Goal: Information Seeking & Learning: Learn about a topic

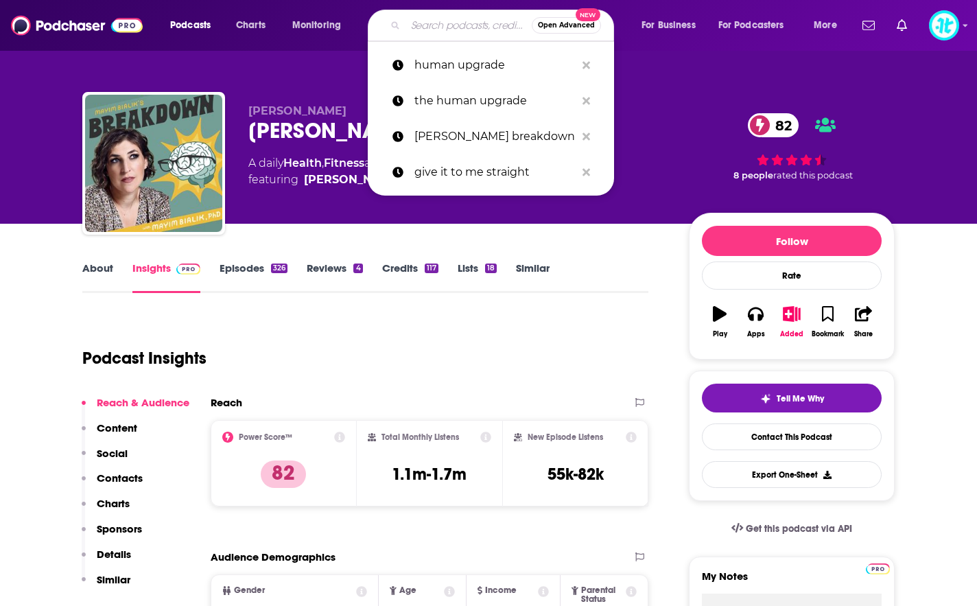
click at [435, 18] on input "Search podcasts, credits, & more..." at bounding box center [469, 25] width 126 height 22
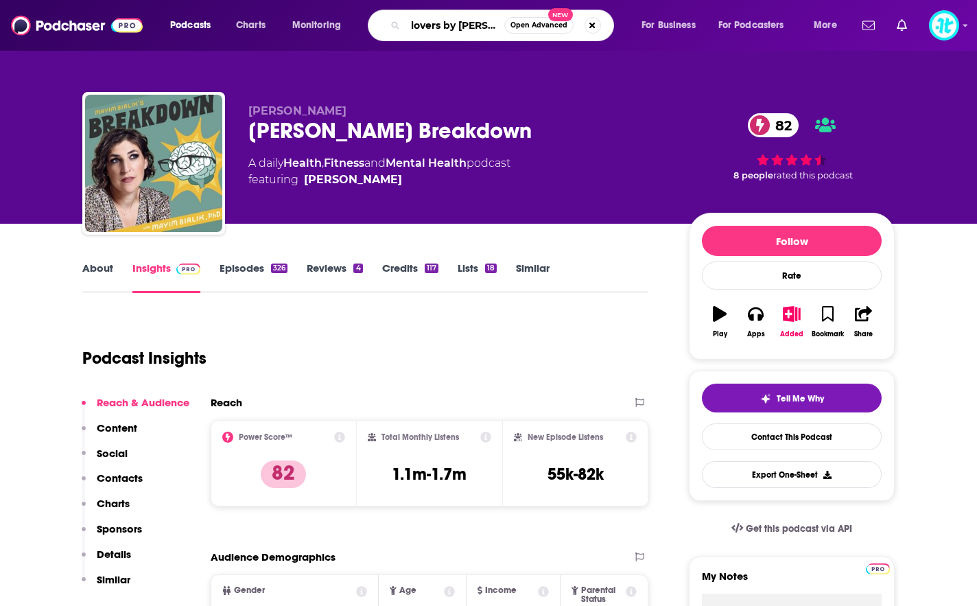
type input "lovers by [PERSON_NAME]"
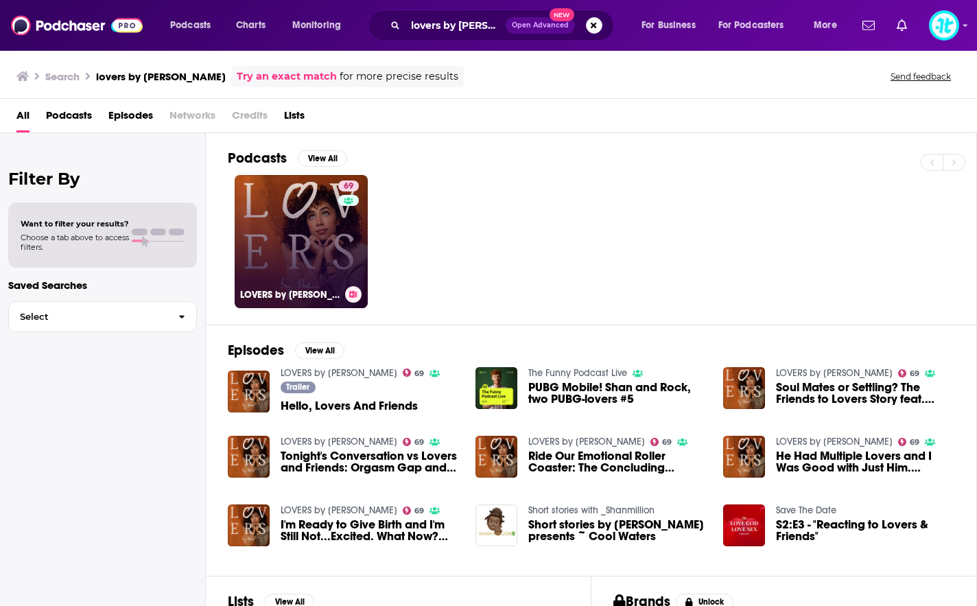
click at [326, 233] on link "69 LOVERS by [PERSON_NAME]" at bounding box center [301, 241] width 133 height 133
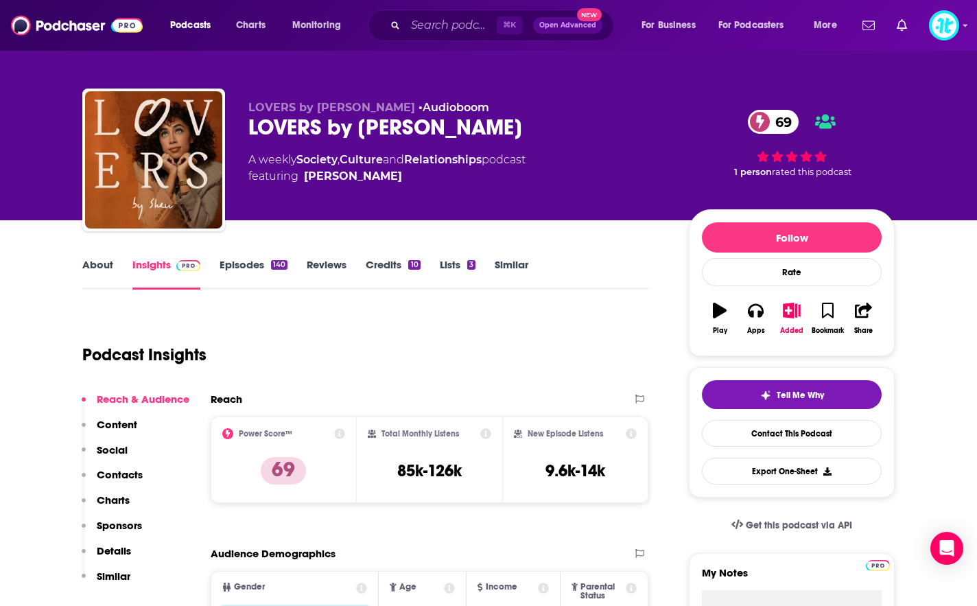
scroll to position [3, 0]
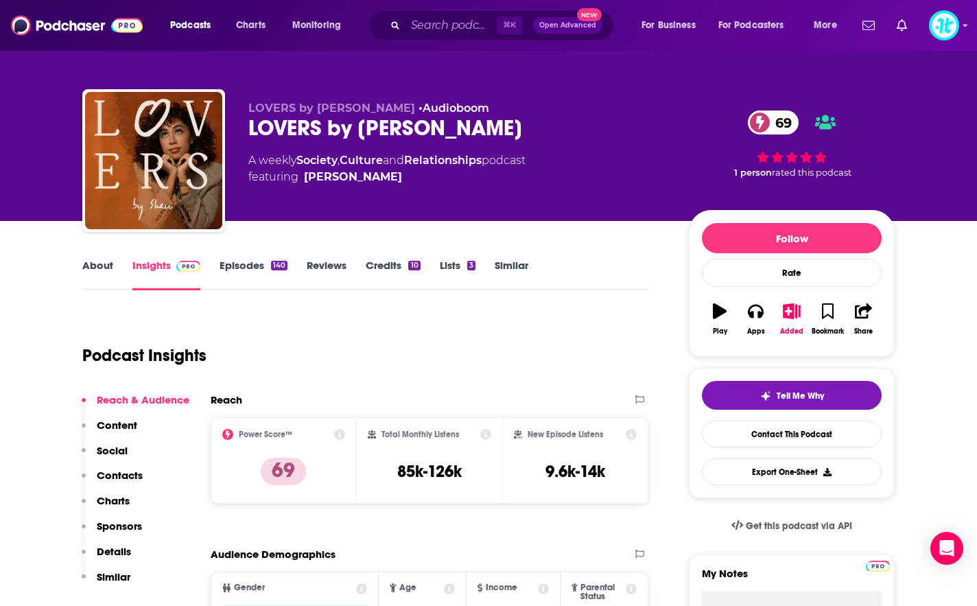
click at [258, 266] on link "Episodes 140" at bounding box center [254, 275] width 68 height 32
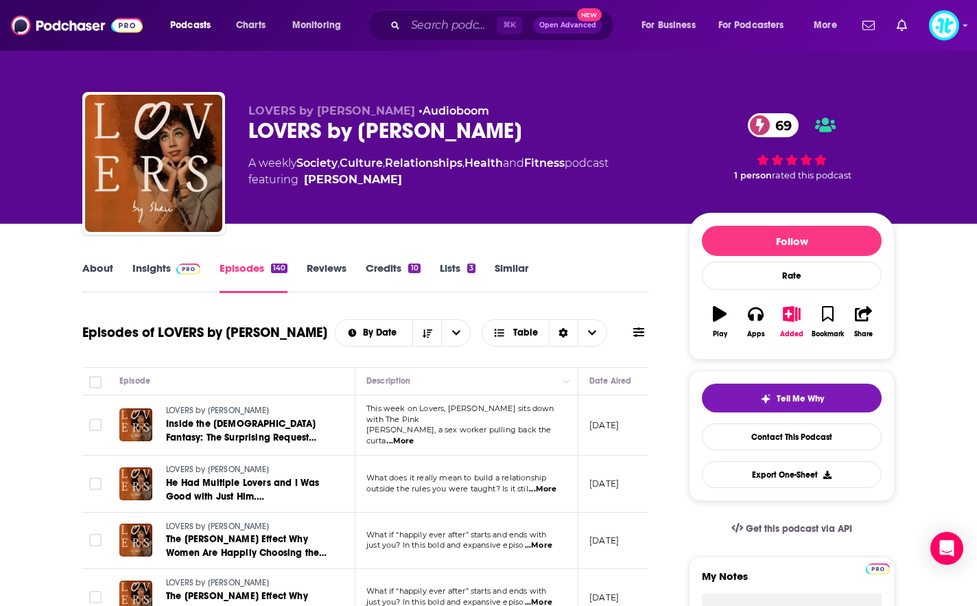
click at [165, 266] on link "Insights" at bounding box center [166, 277] width 68 height 32
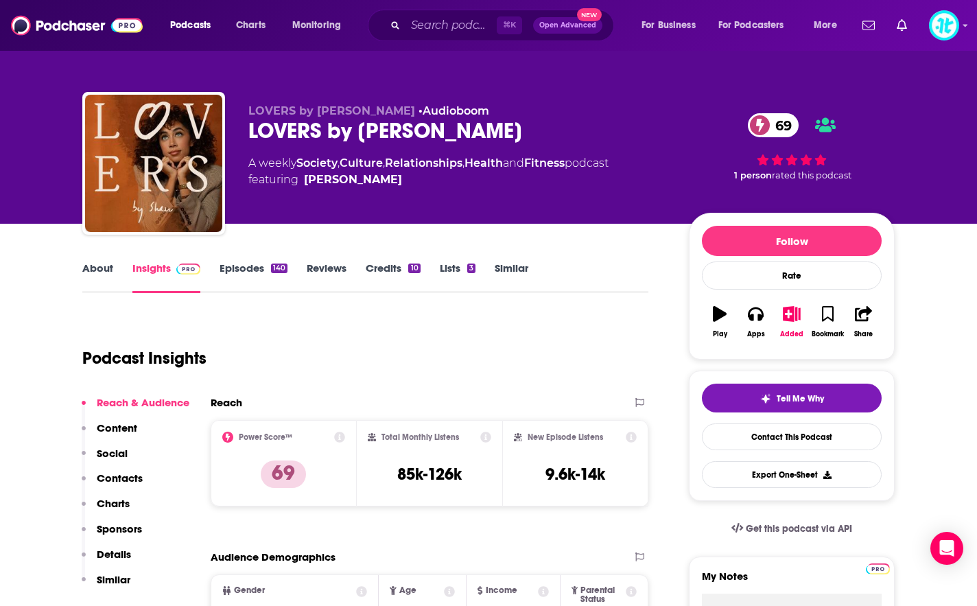
click at [246, 271] on link "Episodes 140" at bounding box center [254, 277] width 68 height 32
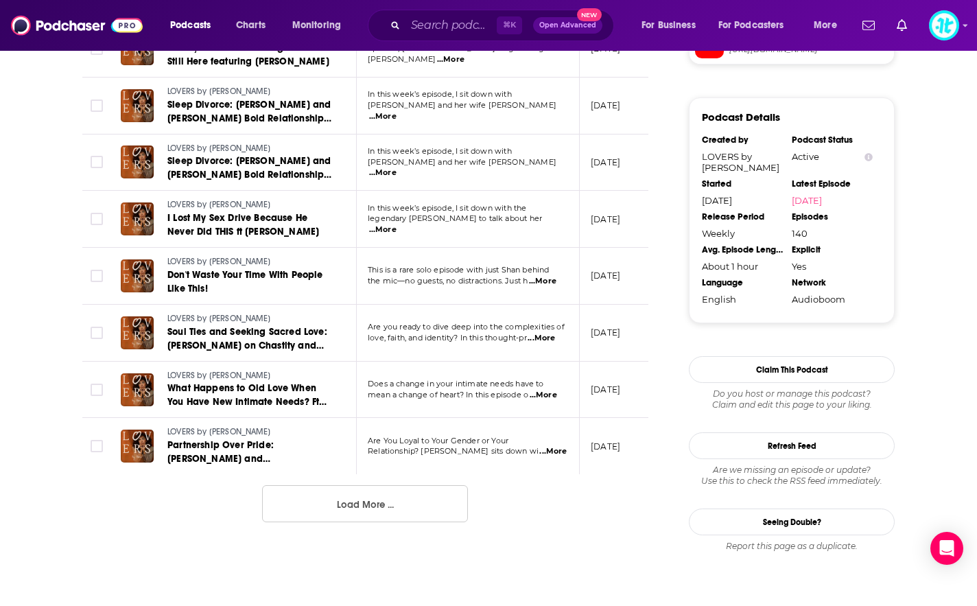
scroll to position [1347, 0]
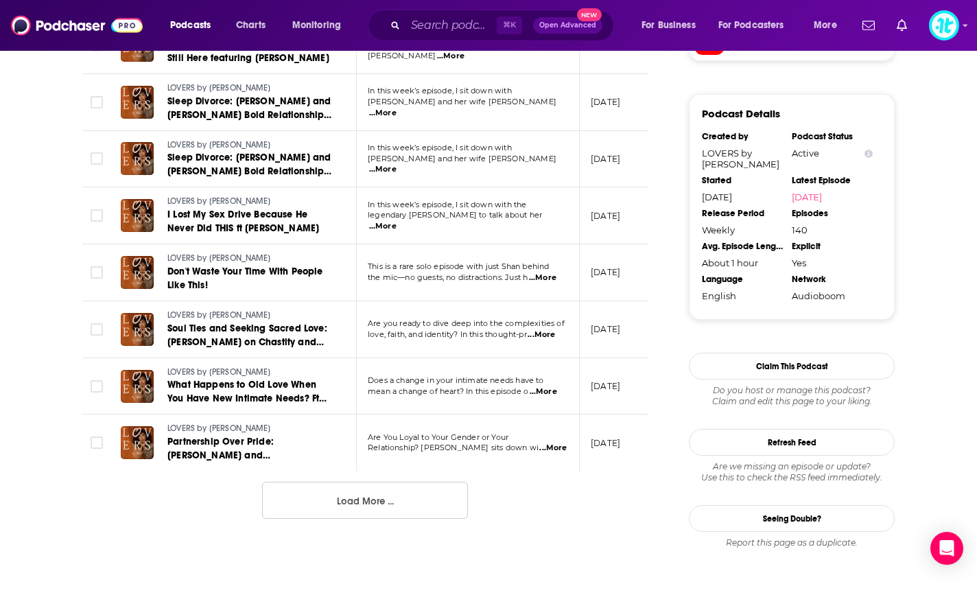
click at [419, 506] on button "Load More ..." at bounding box center [365, 500] width 206 height 37
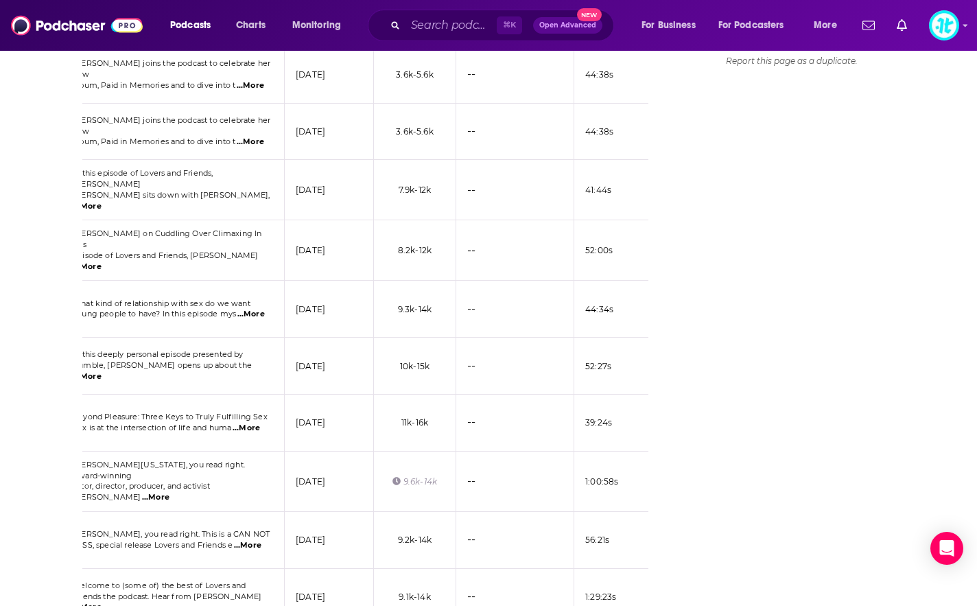
scroll to position [1828, 0]
